Goal: Check status: Check status

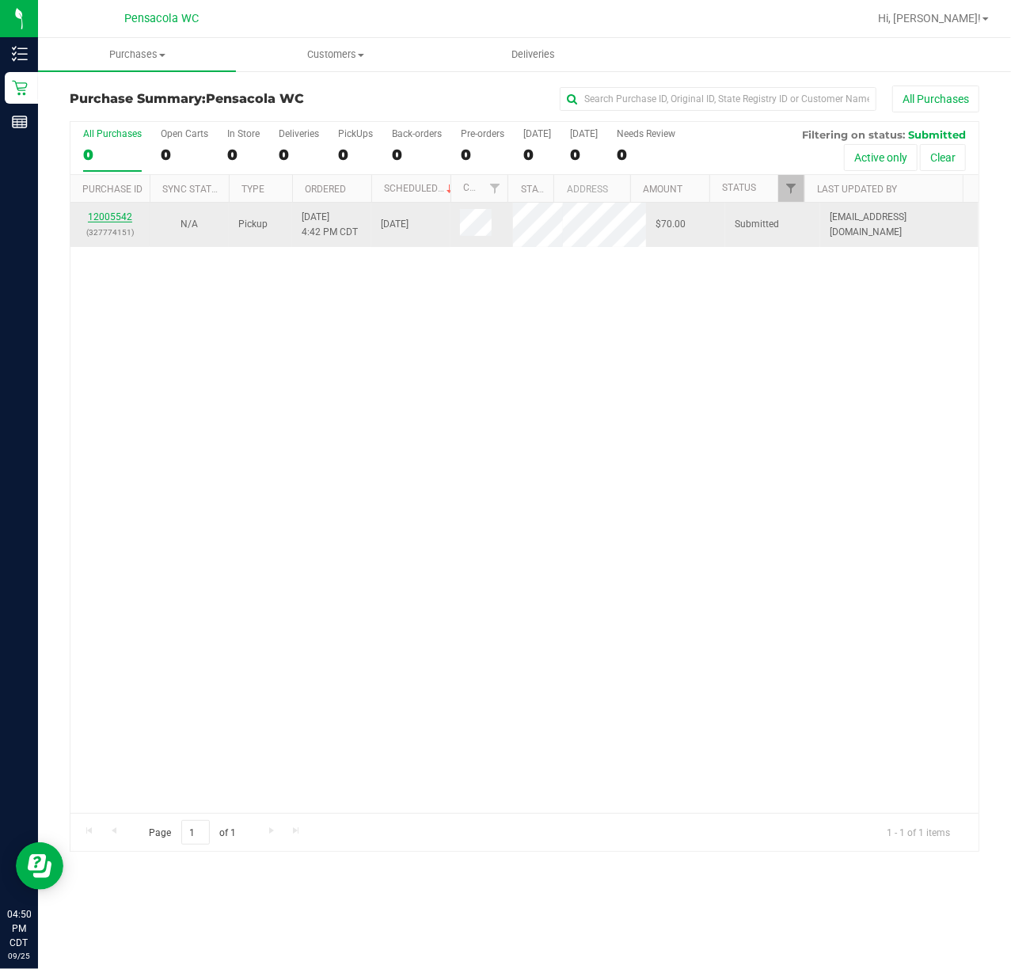
click at [121, 217] on link "12005542" at bounding box center [110, 216] width 44 height 11
